Goal: Navigation & Orientation: Find specific page/section

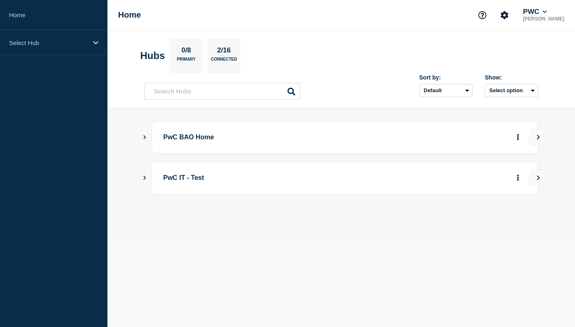
click at [476, 144] on div at bounding box center [468, 137] width 118 height 15
click at [287, 145] on p "PwC BAO Home" at bounding box center [276, 137] width 227 height 15
click at [542, 137] on button "View" at bounding box center [538, 137] width 16 height 16
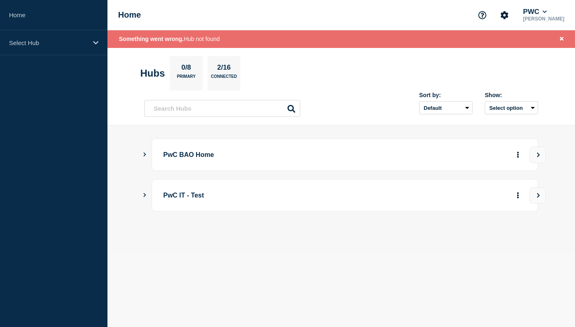
click at [146, 155] on icon "Show Connected Hubs" at bounding box center [144, 155] width 5 height 4
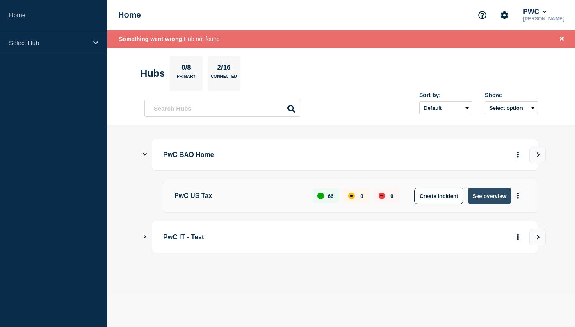
click at [493, 199] on button "See overview" at bounding box center [489, 196] width 43 height 16
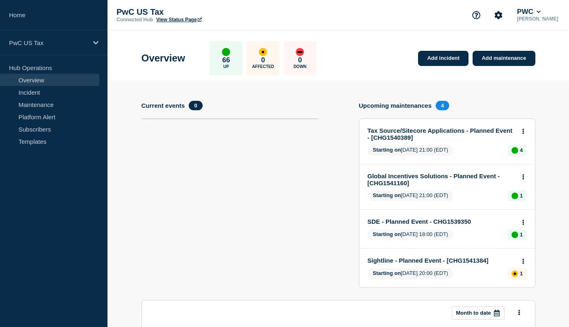
click at [187, 21] on link "View Status Page" at bounding box center [179, 20] width 46 height 6
